Goal: Task Accomplishment & Management: Use online tool/utility

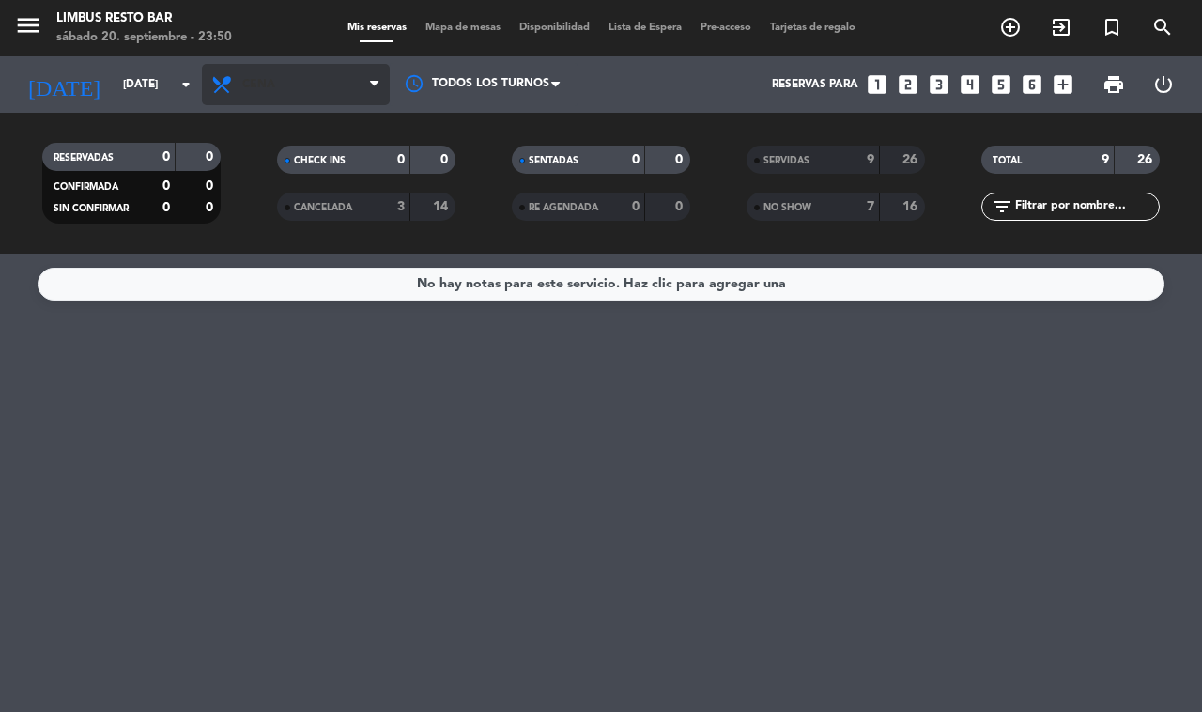
click at [311, 81] on span "Cena" at bounding box center [296, 84] width 188 height 41
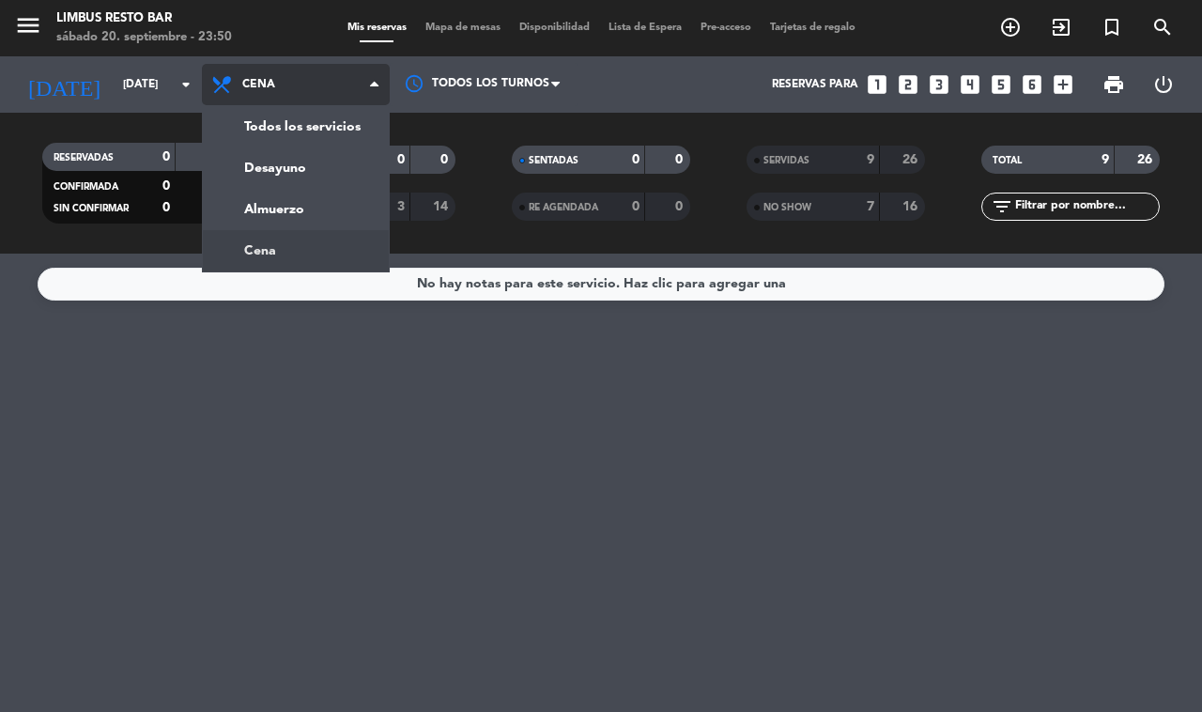
click at [332, 127] on div "menu Limbus Resto Bar [DATE] 20. septiembre - 23:50 Mis reservas Mapa de mesas …" at bounding box center [601, 127] width 1202 height 254
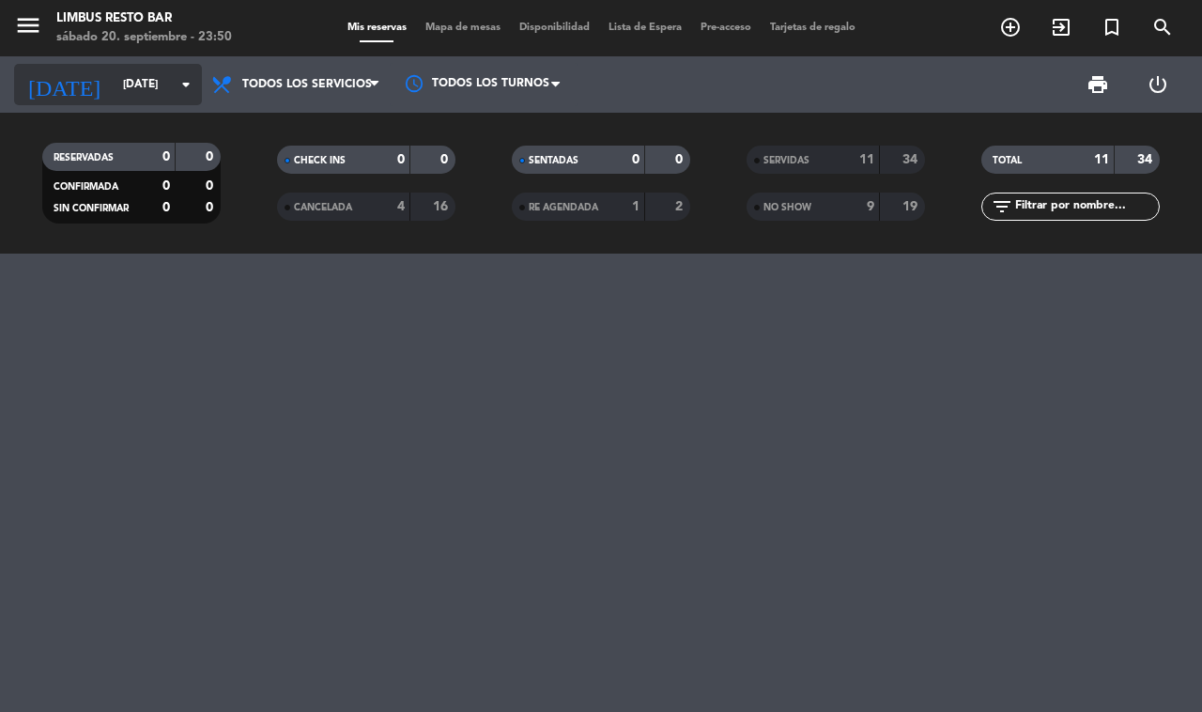
click at [152, 85] on input "[DATE]" at bounding box center [188, 85] width 149 height 32
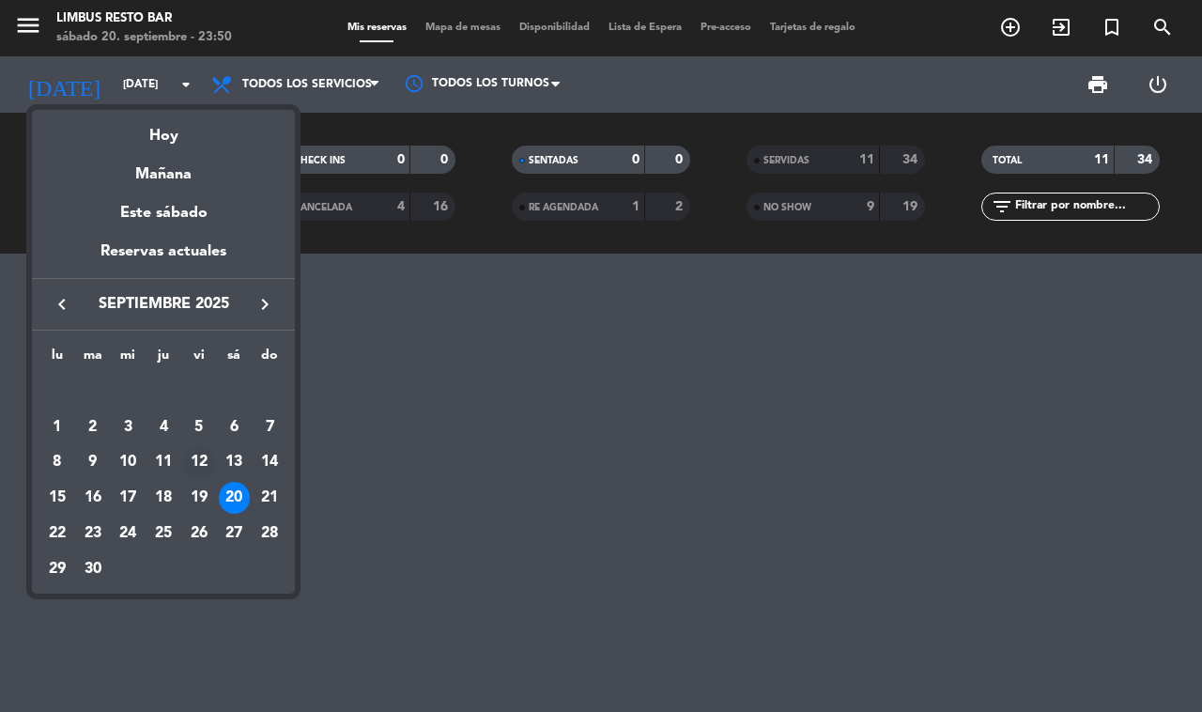
click at [198, 457] on div "12" at bounding box center [199, 463] width 32 height 32
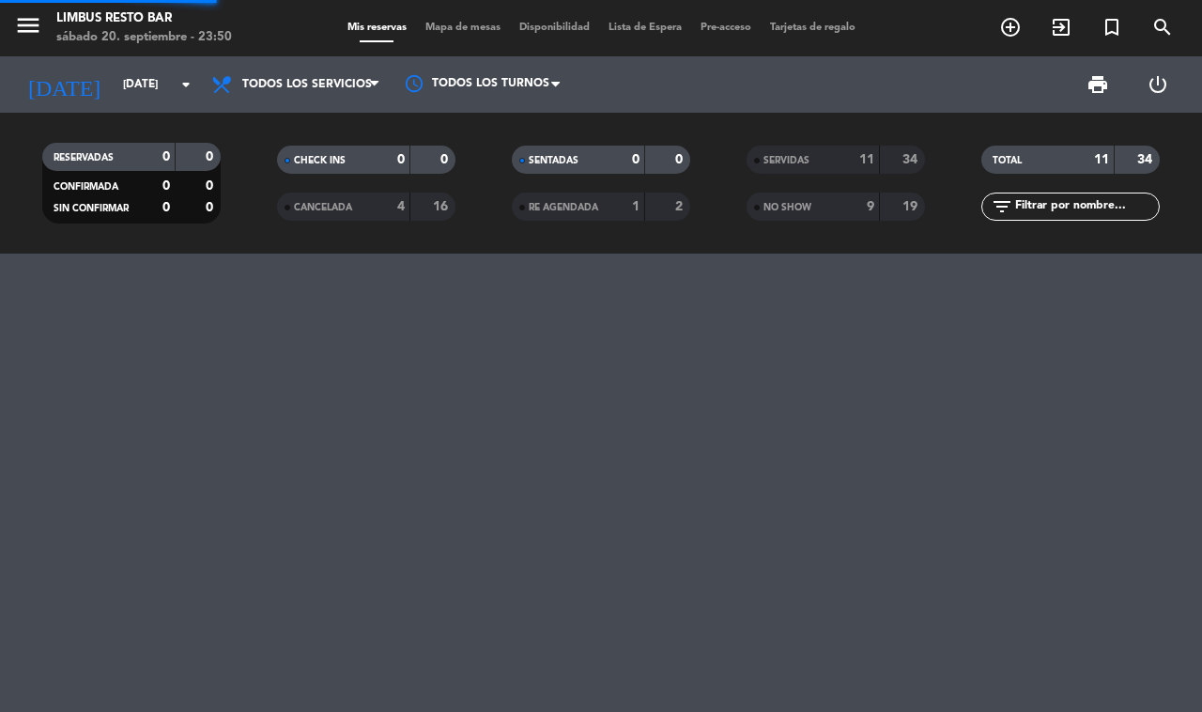
click at [171, 164] on div "RESERVADAS 0 0" at bounding box center [131, 157] width 178 height 28
click at [183, 85] on icon "arrow_drop_down" at bounding box center [186, 84] width 23 height 23
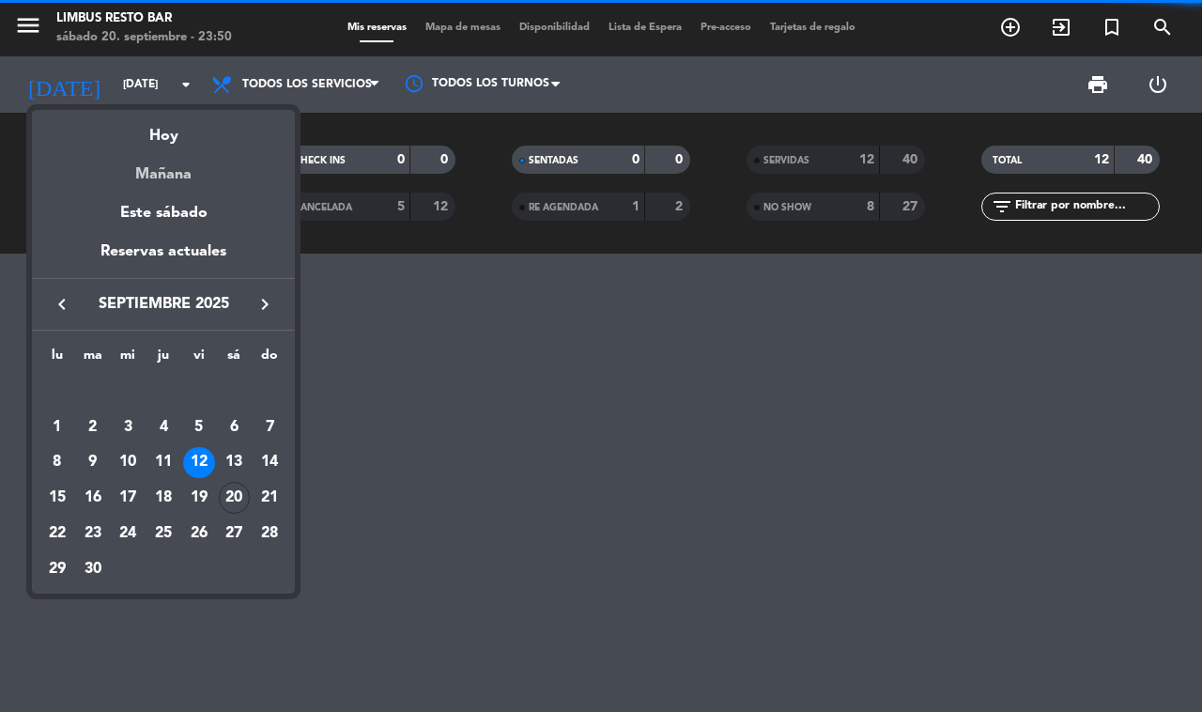
click at [203, 171] on div "Mañana" at bounding box center [163, 167] width 263 height 39
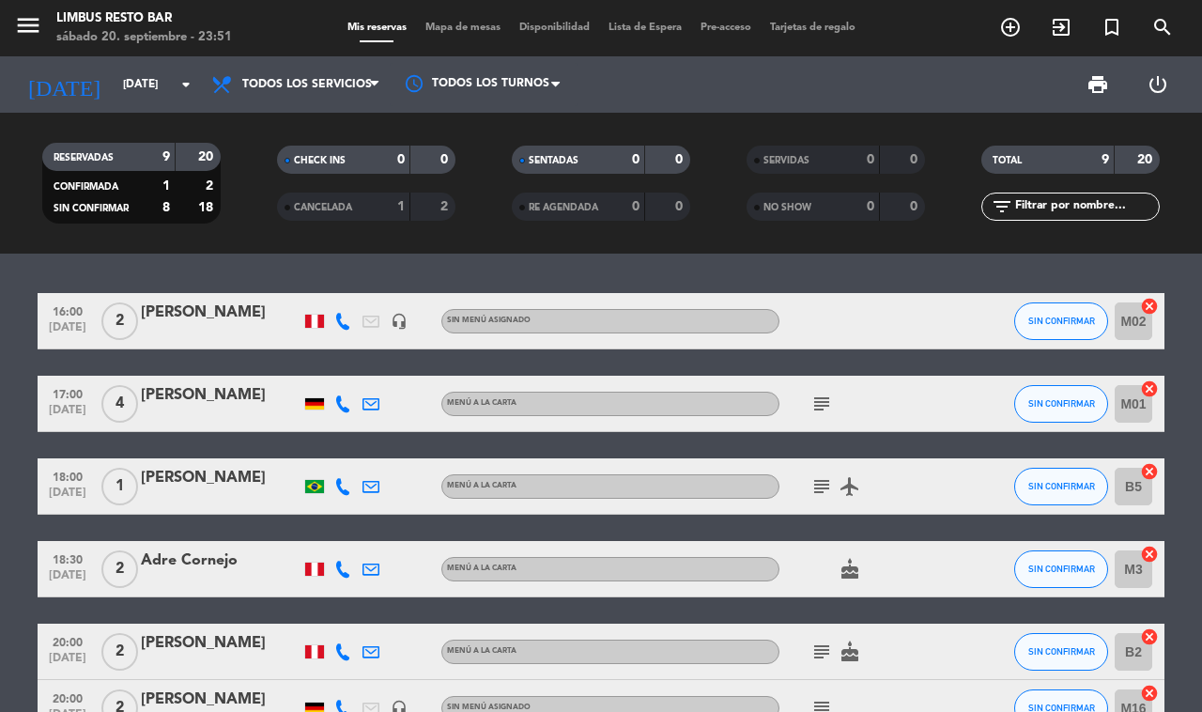
click at [936, 265] on div "16:00 [DATE] 2 [PERSON_NAME] headset_mic Sin menú asignado SIN CONFIRMAR M02 ca…" at bounding box center [601, 483] width 1202 height 458
click at [127, 86] on input "[DATE]" at bounding box center [188, 85] width 149 height 32
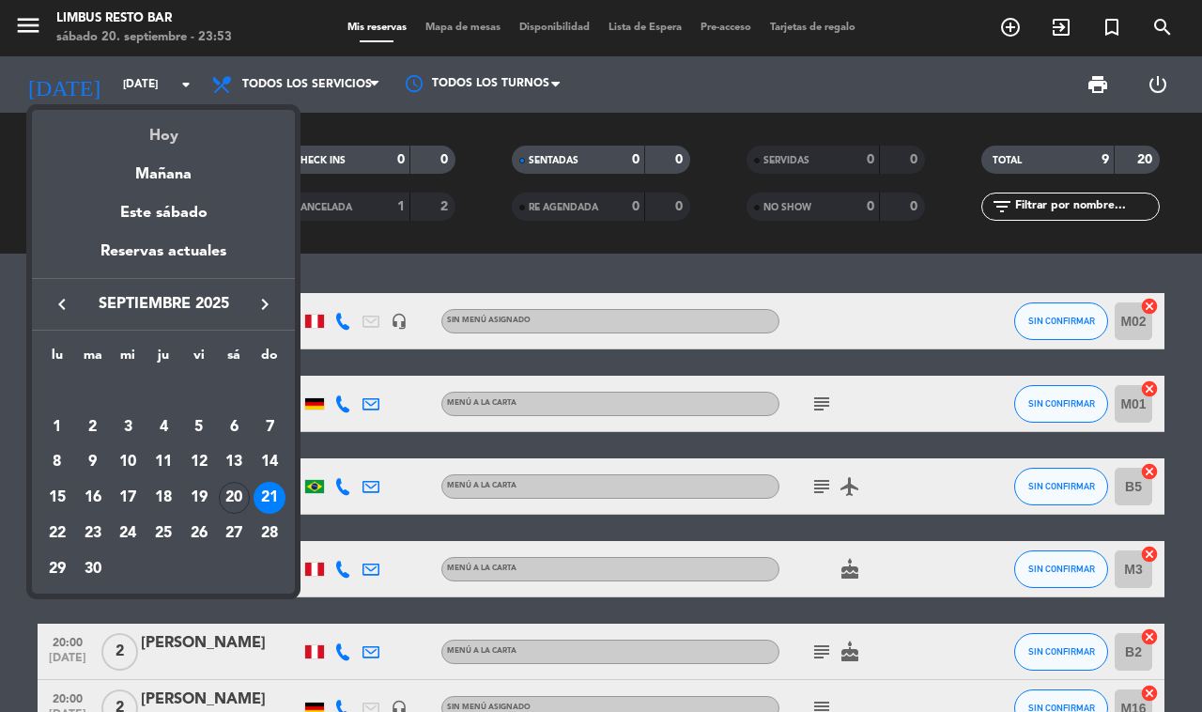
click at [190, 132] on div "Hoy" at bounding box center [163, 129] width 263 height 39
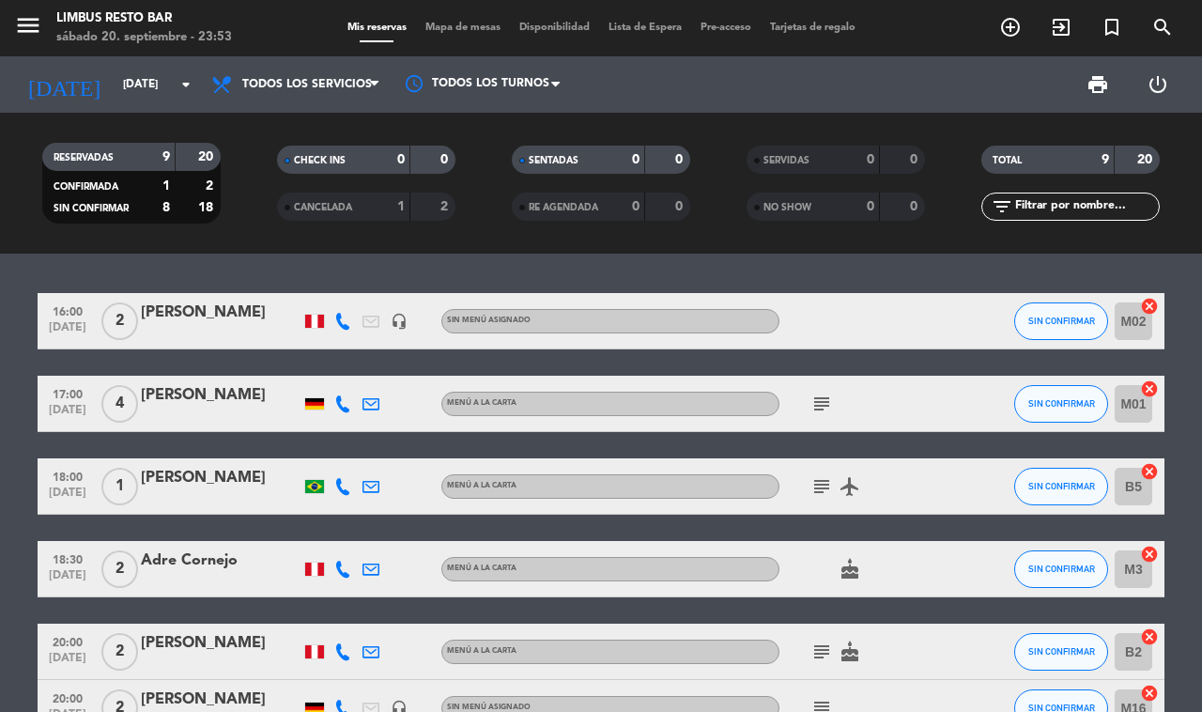
type input "[DATE]"
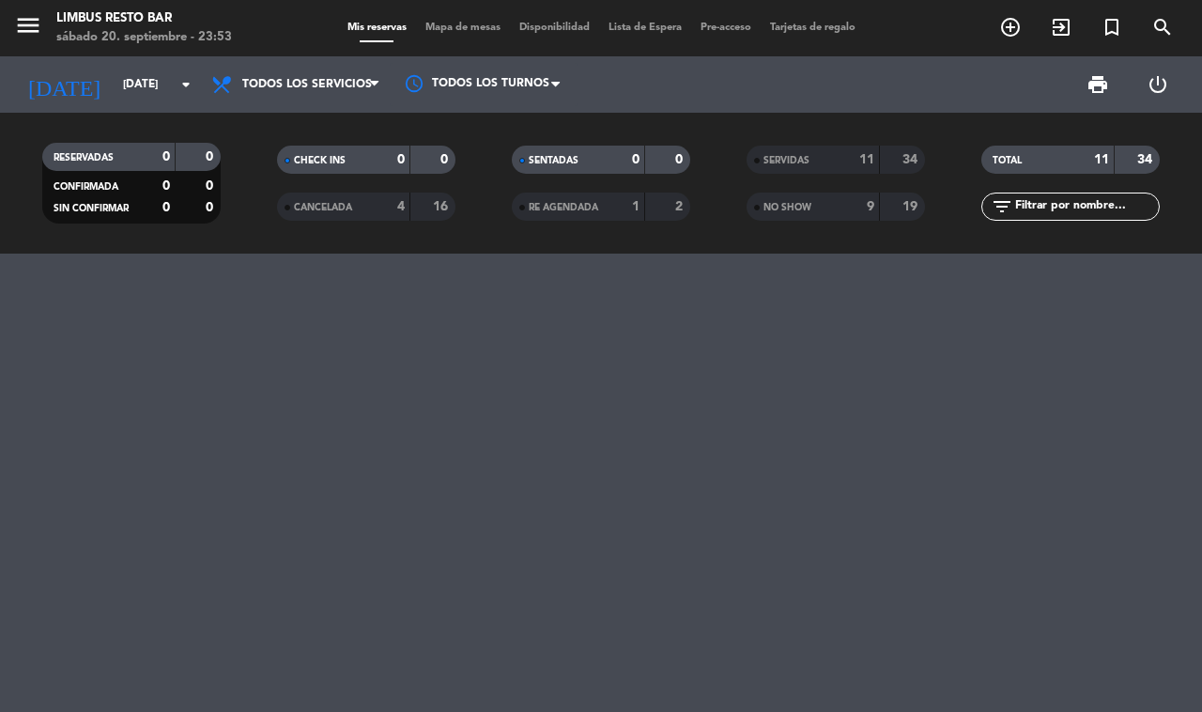
click at [824, 209] on div "NO SHOW" at bounding box center [794, 207] width 86 height 22
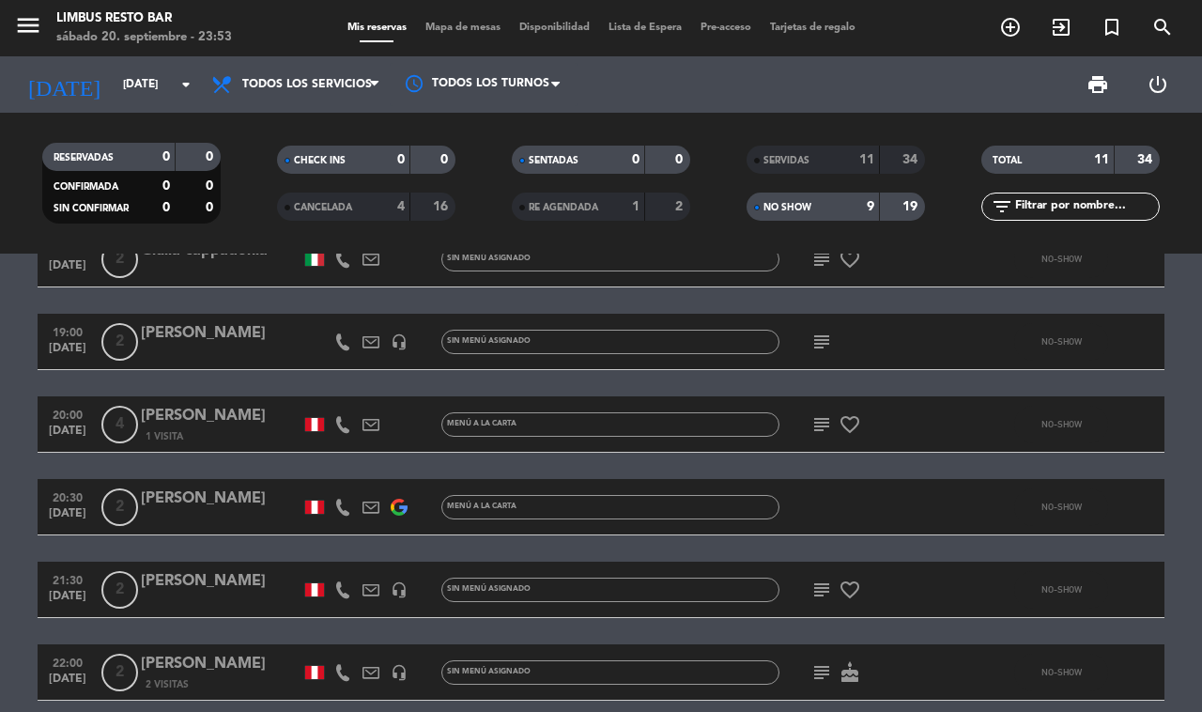
scroll to position [352, 0]
